Goal: Information Seeking & Learning: Learn about a topic

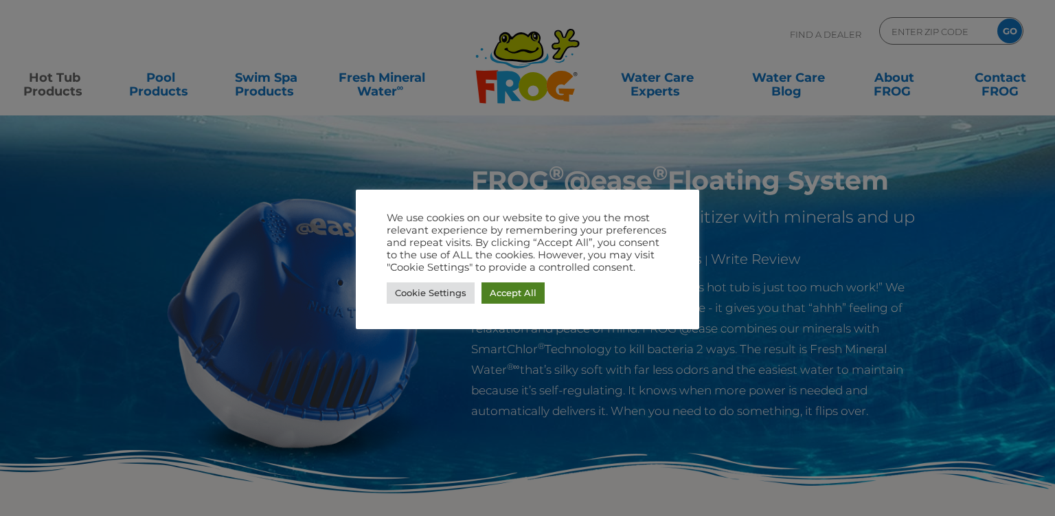
click at [523, 291] on link "Accept All" at bounding box center [513, 292] width 63 height 21
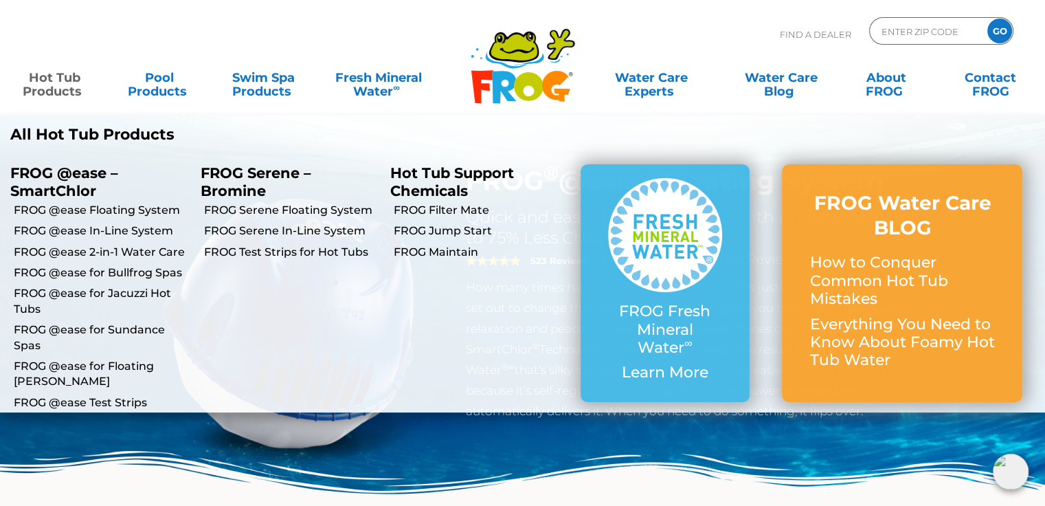
click at [67, 297] on link "FROG @ease for Jacuzzi Hot Tubs" at bounding box center [102, 301] width 177 height 31
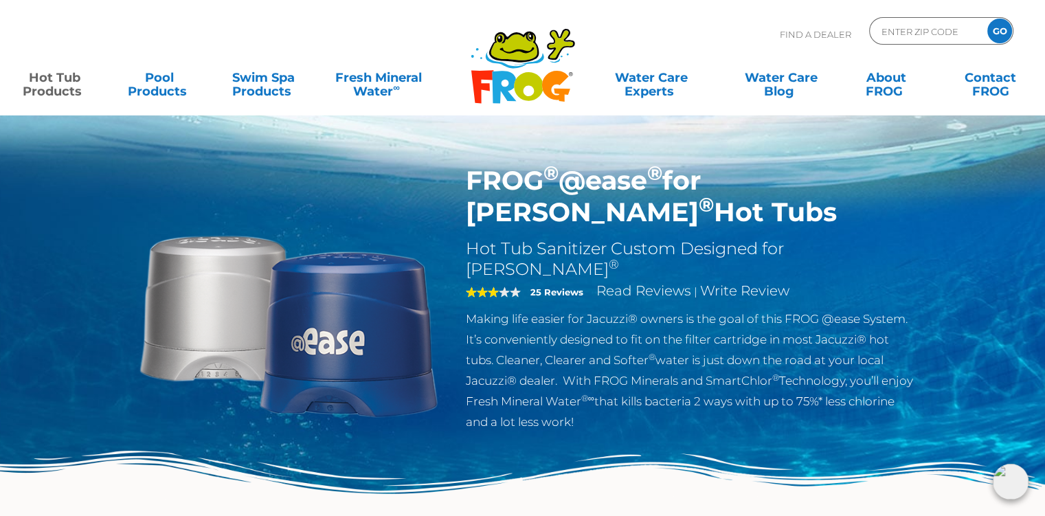
click at [109, 74] on ul "Hot Tub Products All Hot Tub Products FROG @ease – SmartChlor FROG @ease Floati…" at bounding box center [522, 77] width 1017 height 27
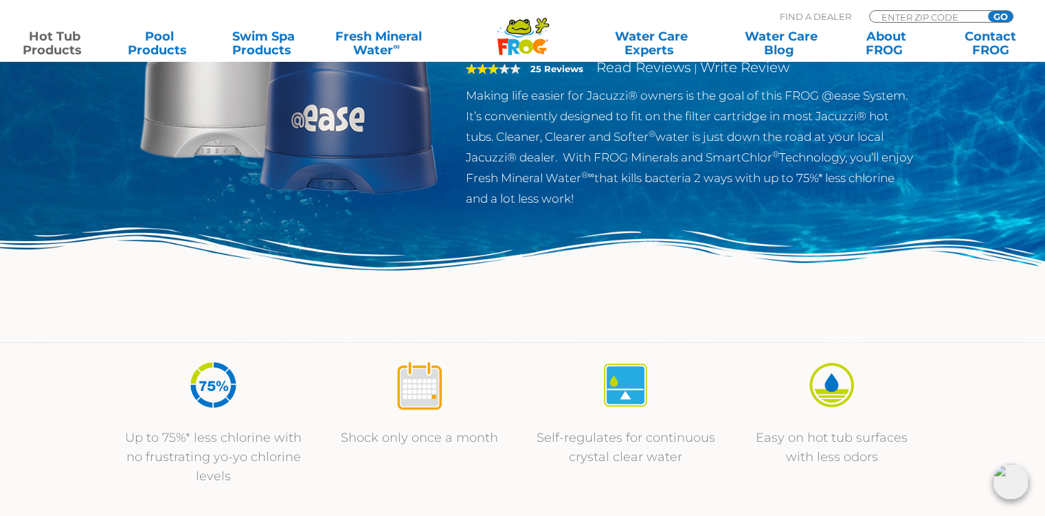
scroll to position [135, 0]
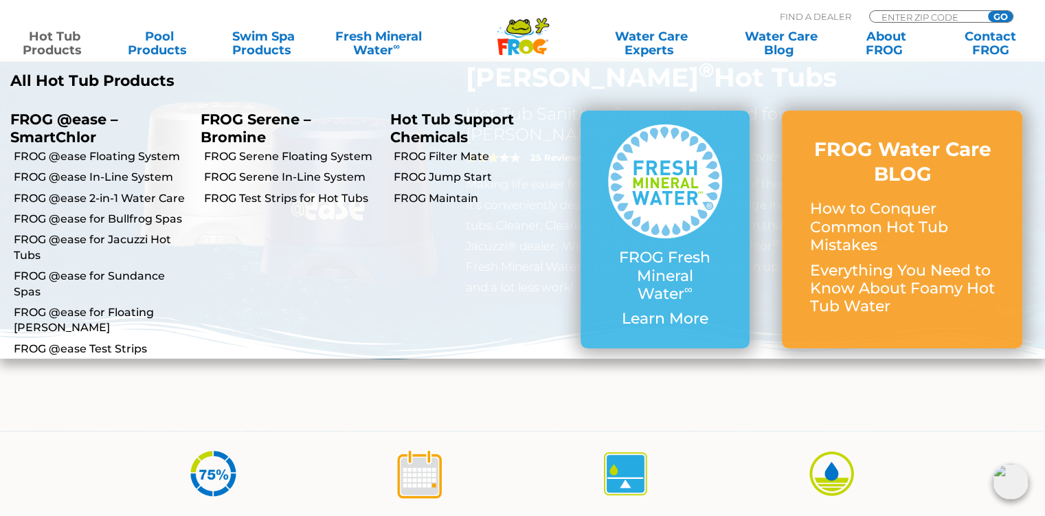
click at [24, 46] on link "Hot Tub Products" at bounding box center [54, 43] width 81 height 27
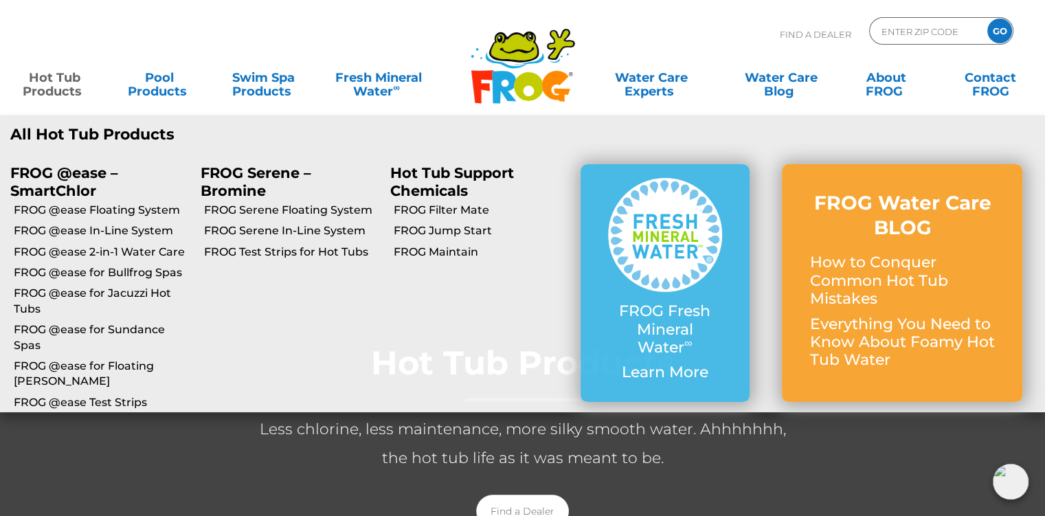
click at [249, 208] on link "FROG Serene Floating System" at bounding box center [292, 210] width 177 height 15
